Goal: Transaction & Acquisition: Purchase product/service

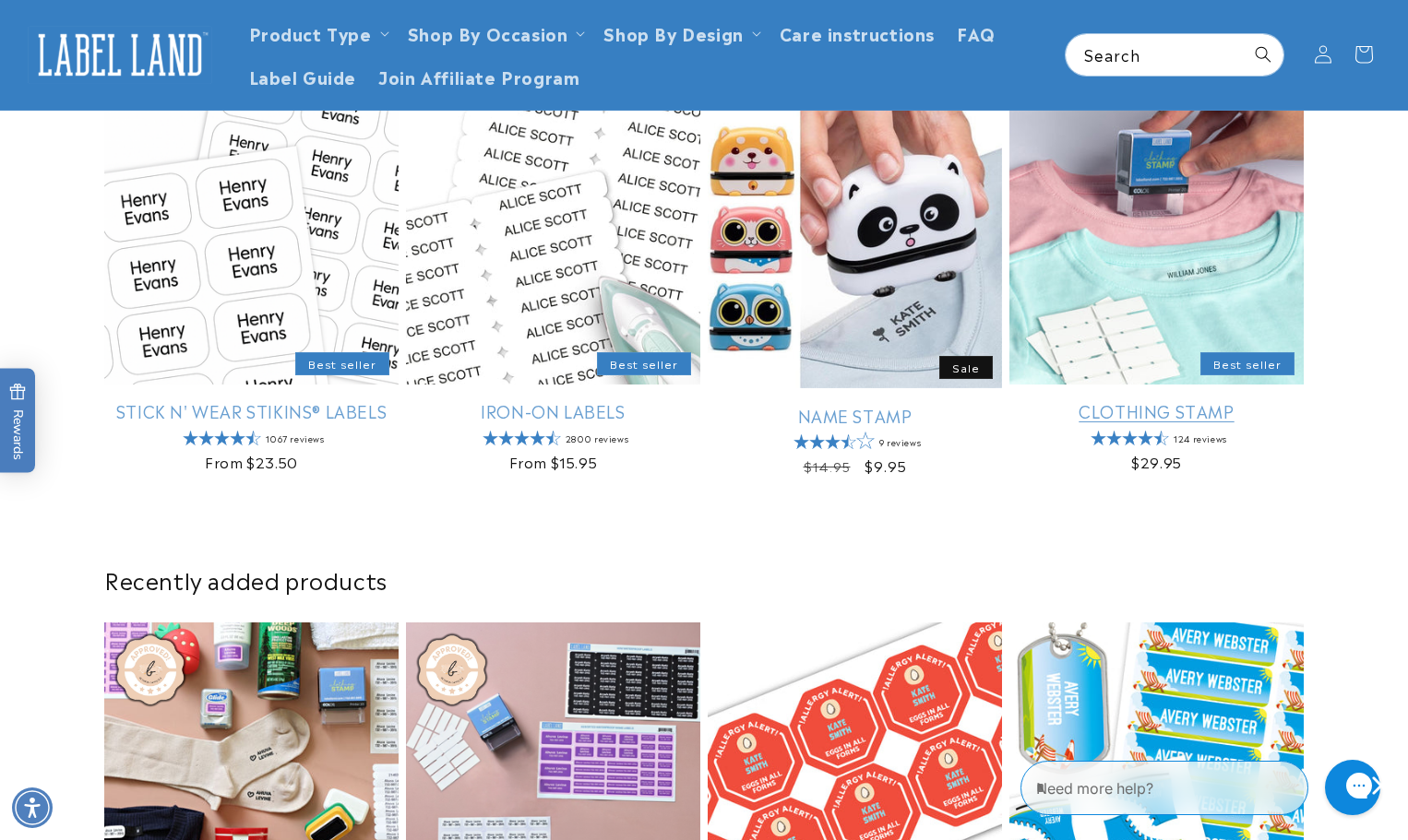
scroll to position [553, 0]
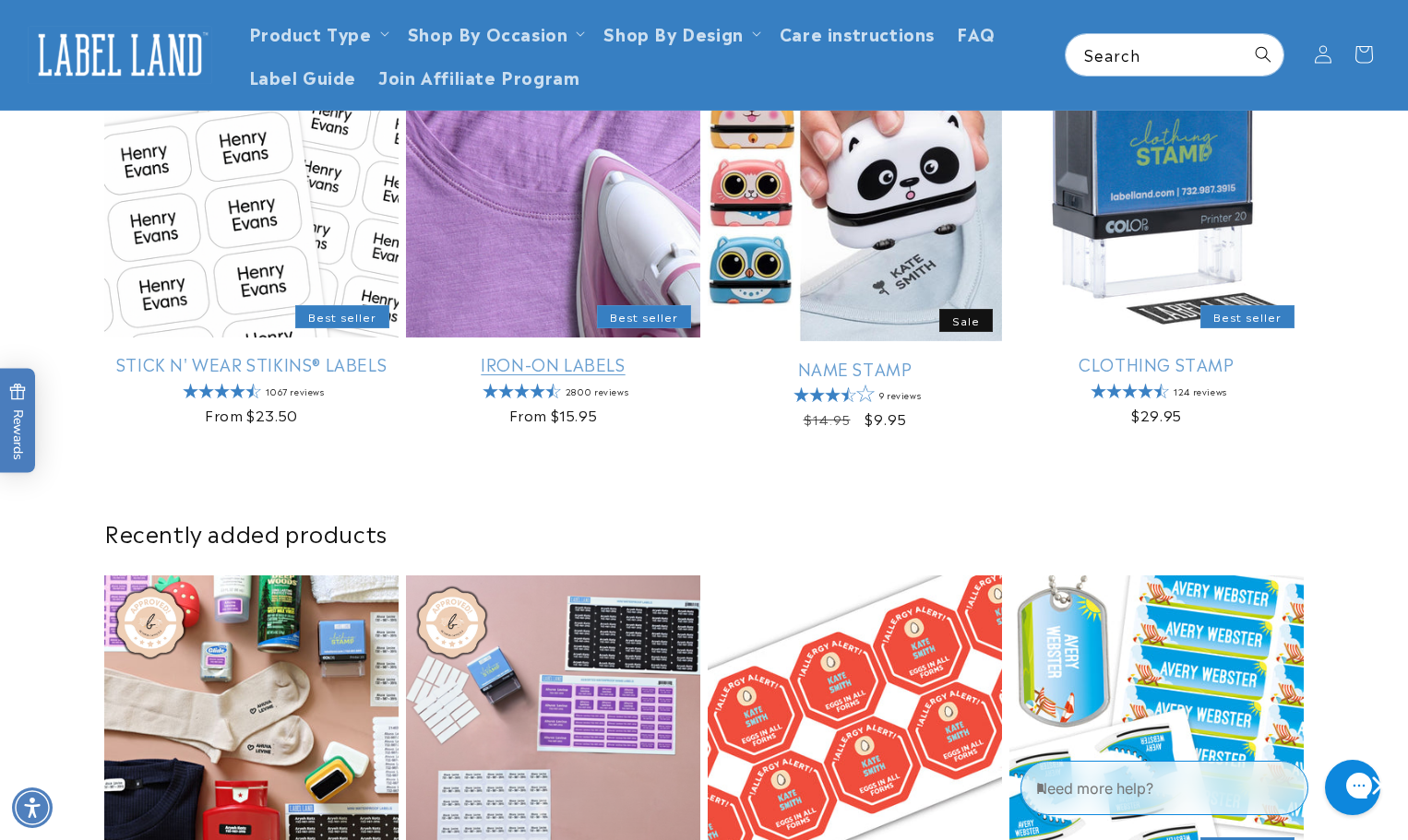
click at [116, 209] on link "Iron-On Labels" at bounding box center [554, 364] width 295 height 21
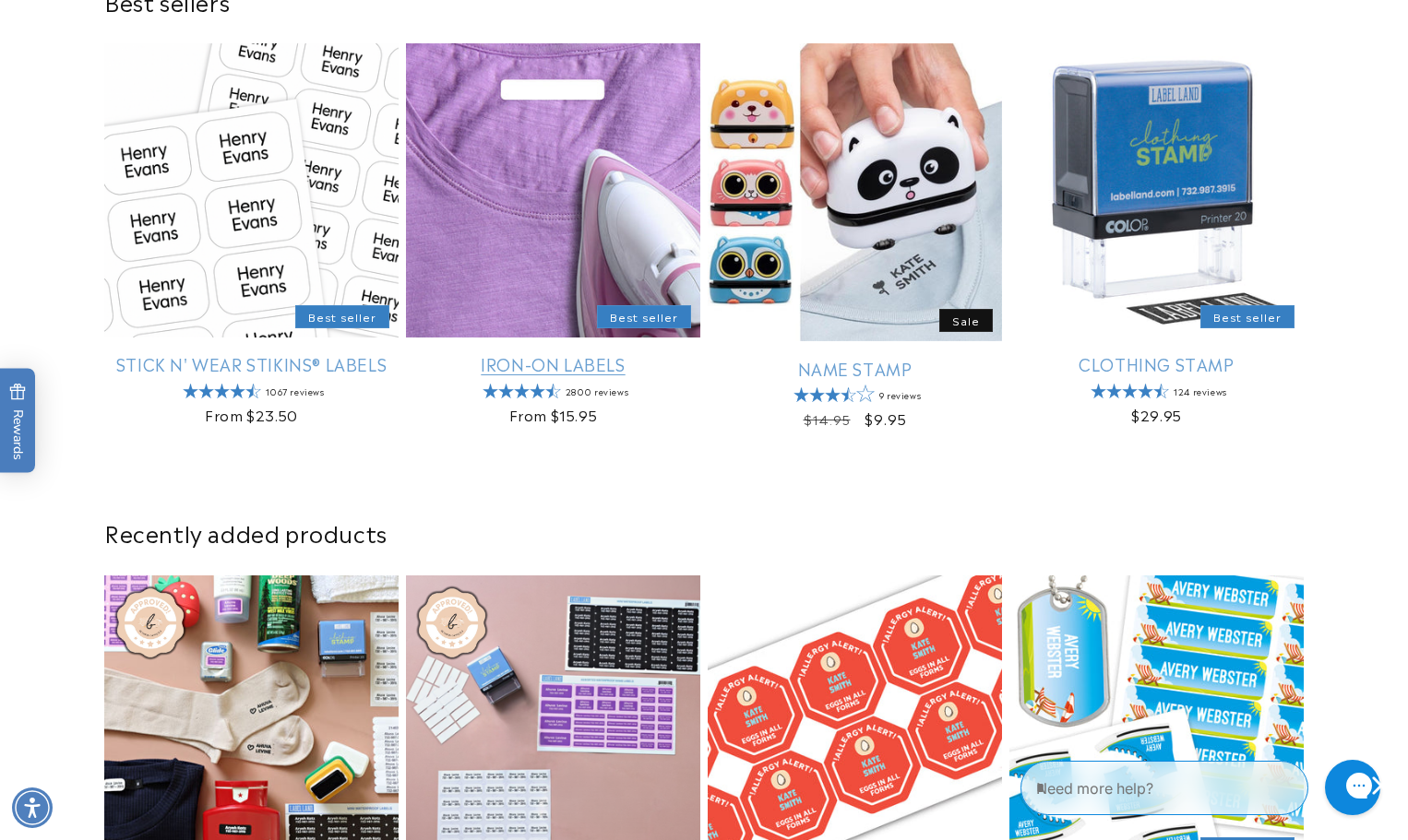
scroll to position [645, 0]
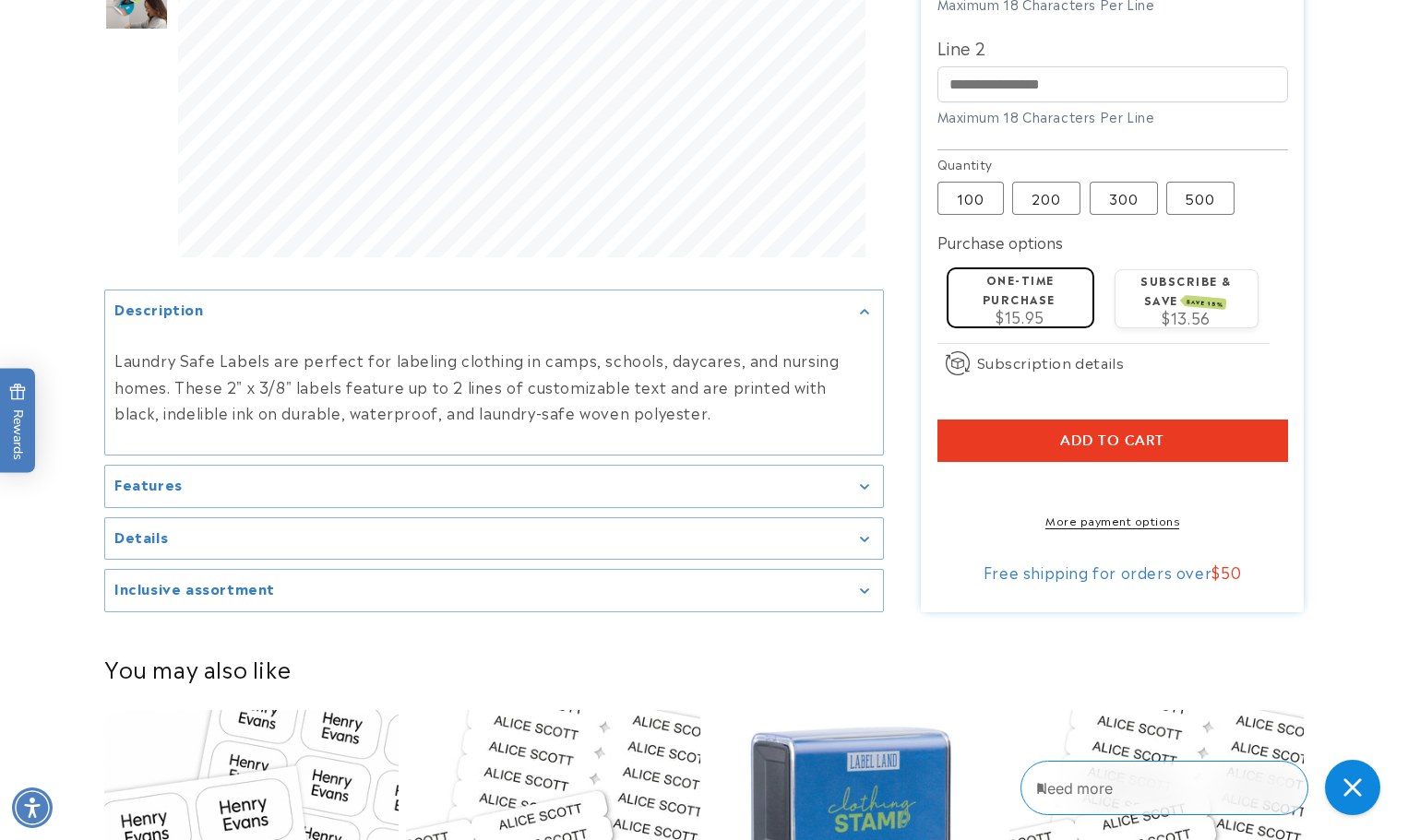
scroll to position [738, 0]
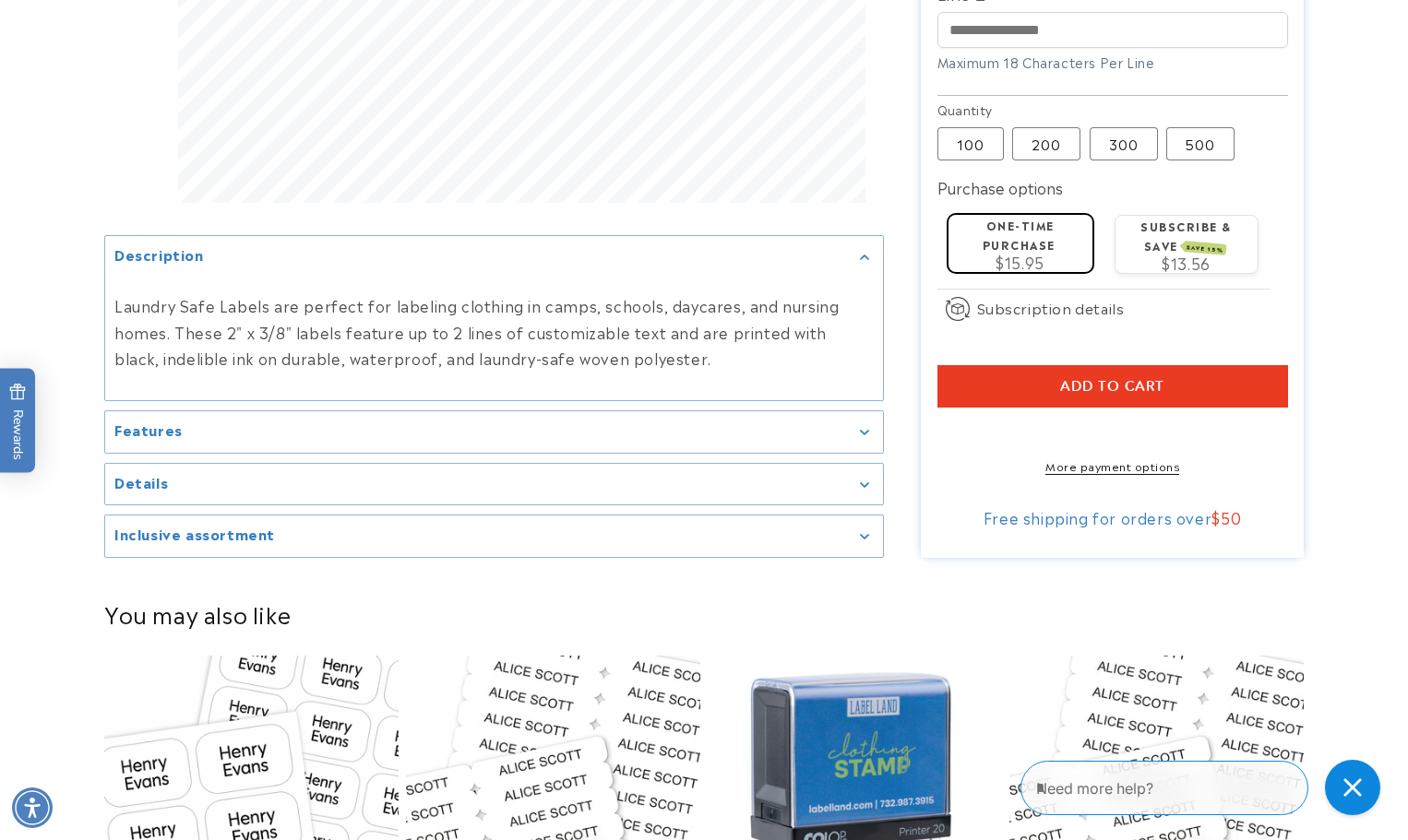
click at [1108, 463] on link "More payment options" at bounding box center [1112, 465] width 351 height 17
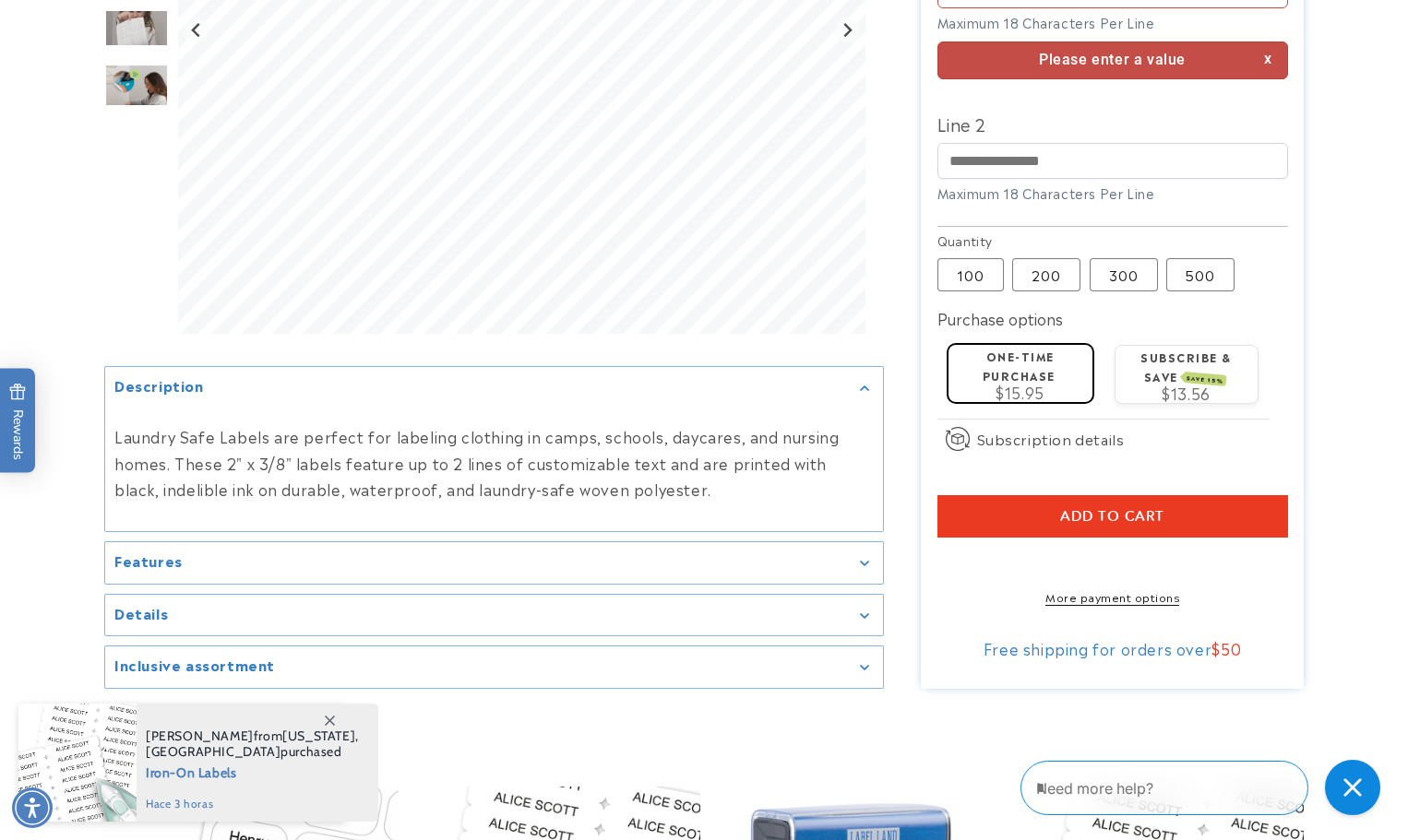
scroll to position [669, 0]
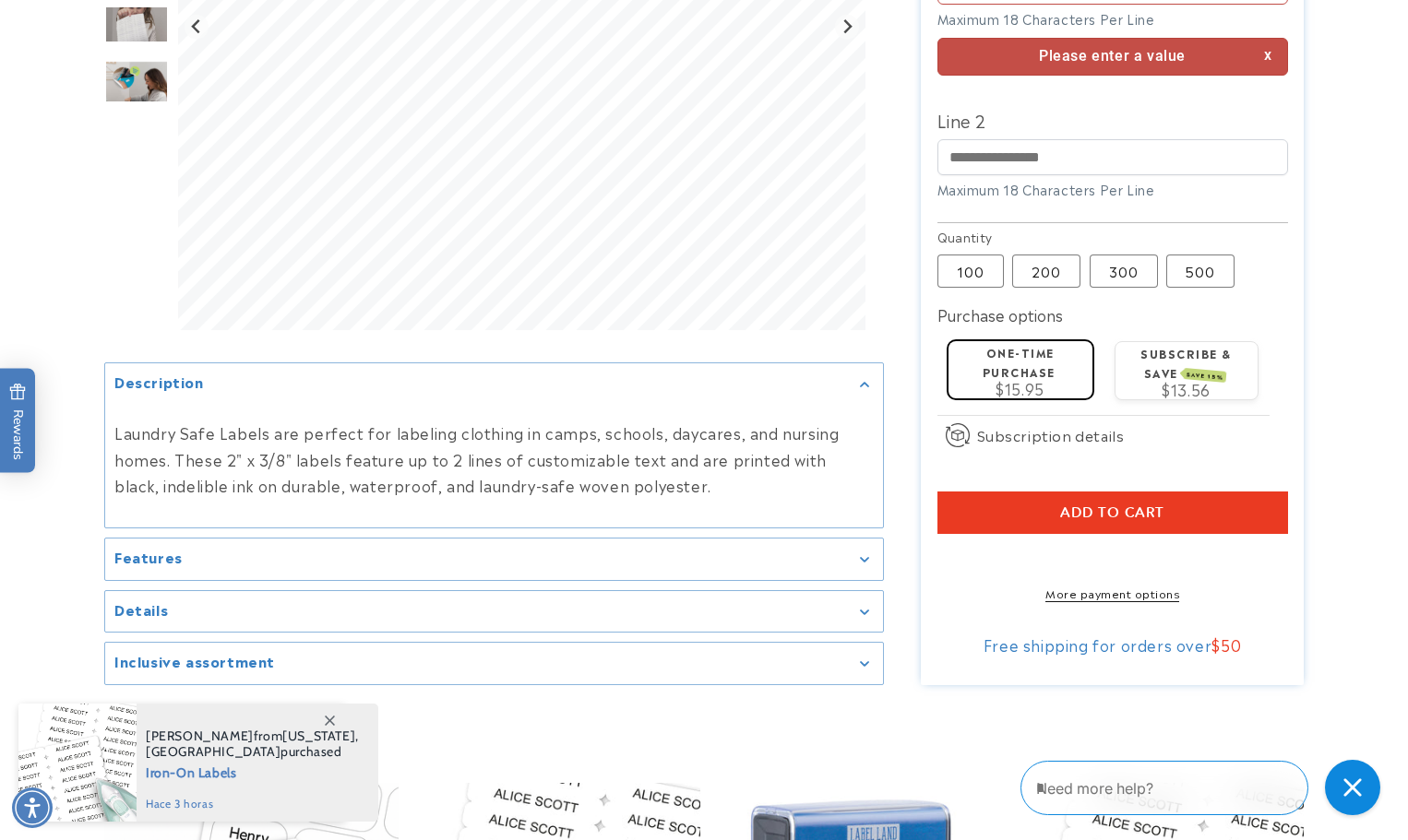
click at [1108, 591] on link "More payment options" at bounding box center [1112, 593] width 351 height 17
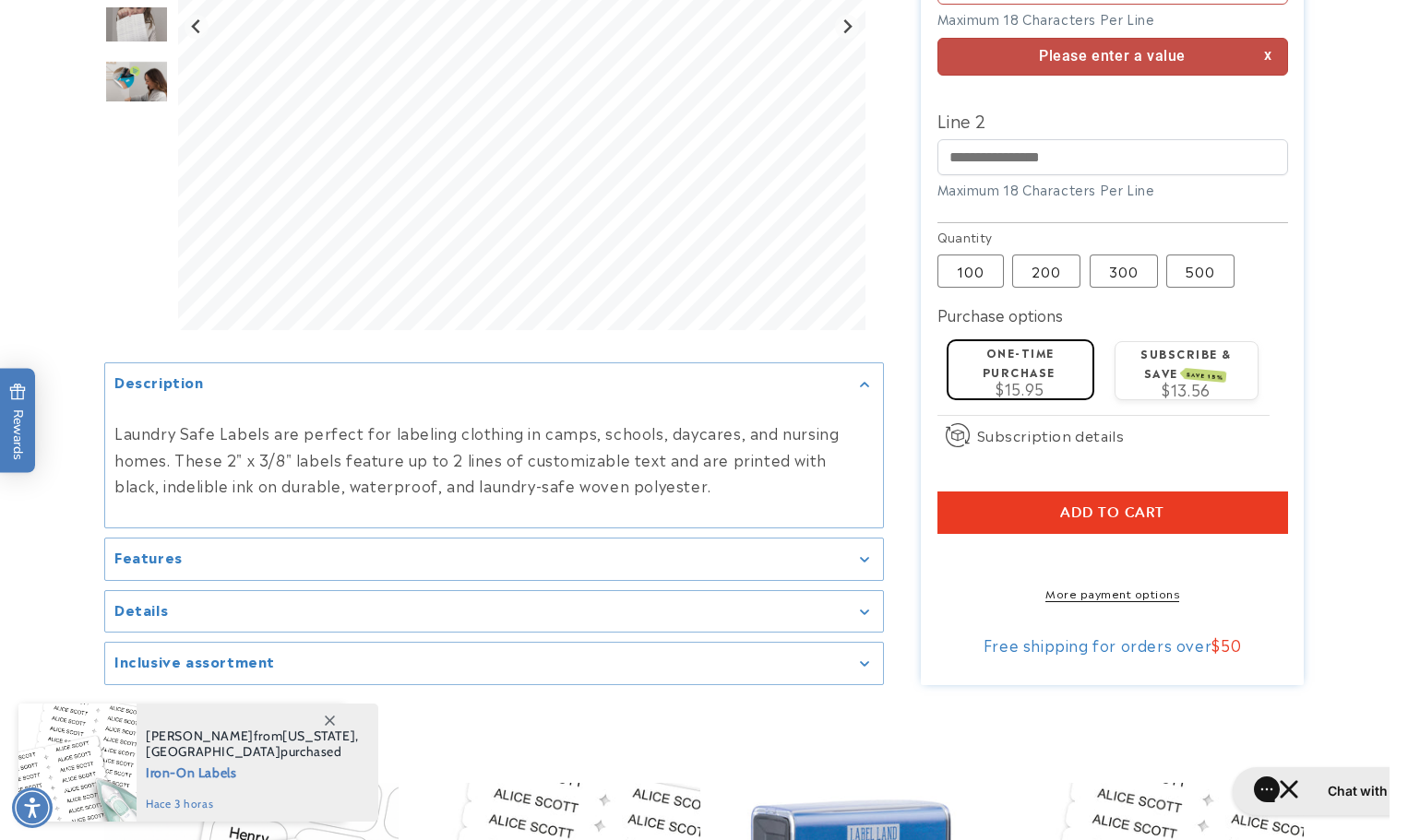
scroll to position [484, 0]
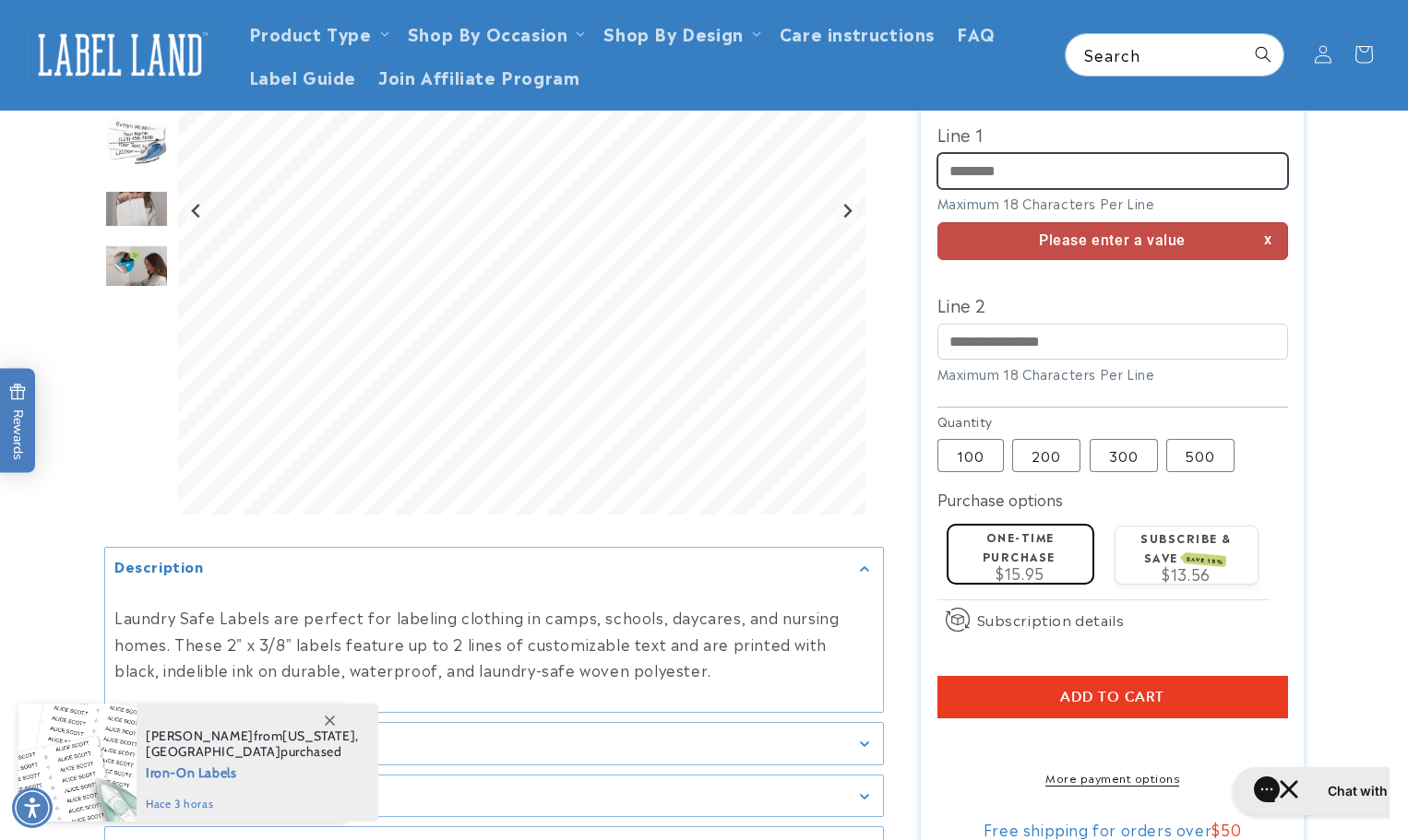
click at [1066, 153] on input "Line 1" at bounding box center [1112, 171] width 351 height 36
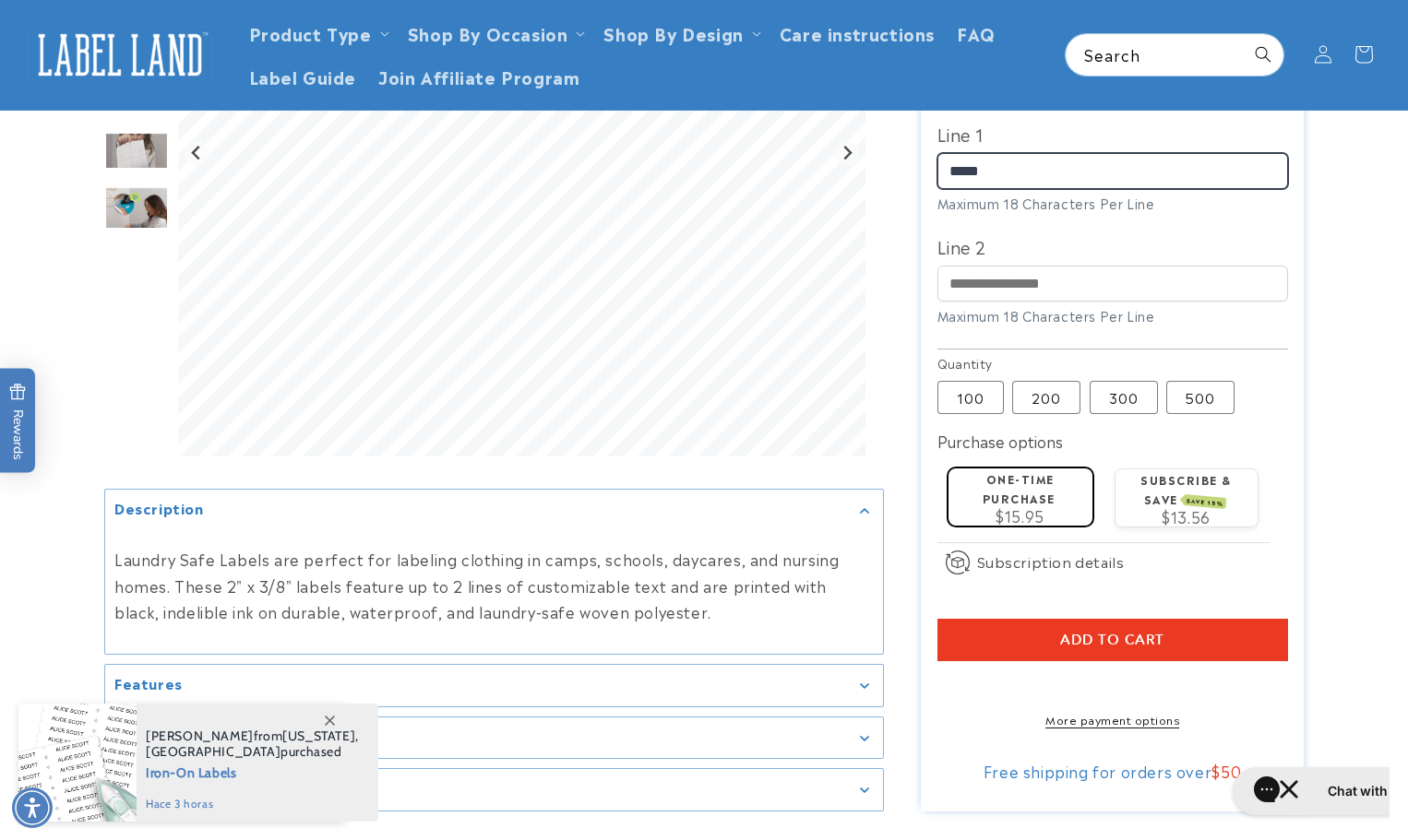
type input "******"
